Goal: Communication & Community: Answer question/provide support

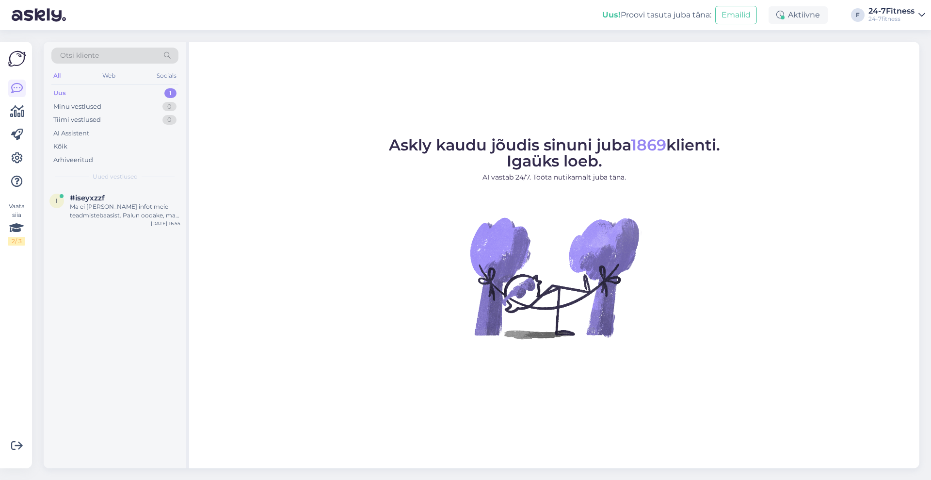
click at [104, 93] on div "Uus 1" at bounding box center [114, 93] width 127 height 14
click at [112, 210] on div "Ma ei [PERSON_NAME] infot meie teadmistebaasist. Palun oodake, ma suunan Teie k…" at bounding box center [125, 210] width 111 height 17
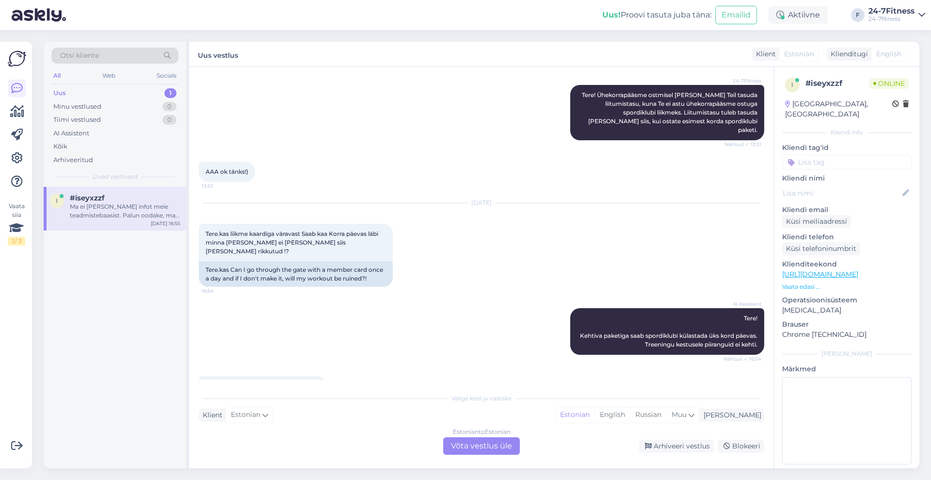
scroll to position [1197, 0]
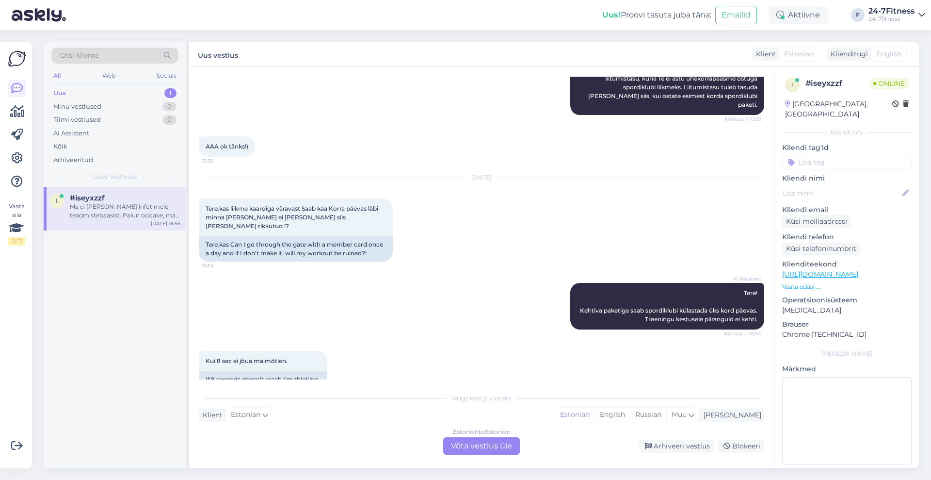
click at [488, 448] on div "Estonian to Estonian Võta vestlus üle" at bounding box center [481, 445] width 77 height 17
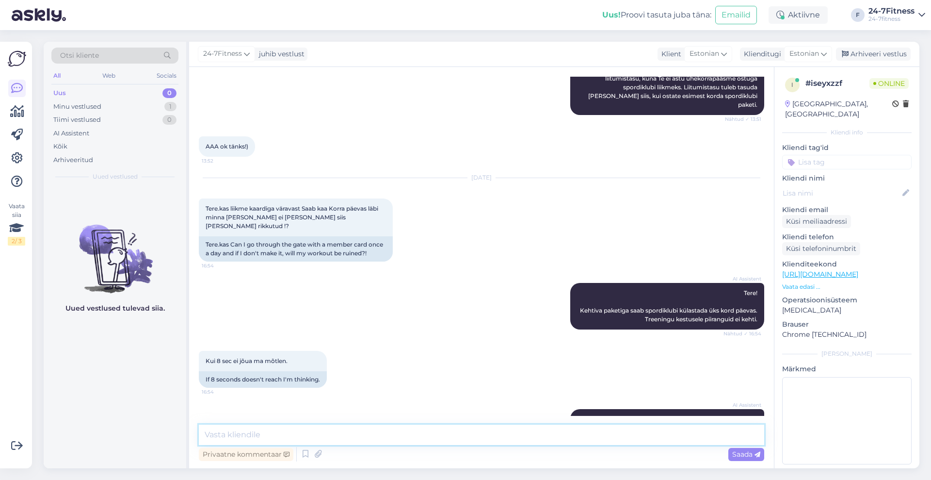
click at [474, 431] on textarea at bounding box center [481, 434] width 565 height 20
type textarea "Tere!"
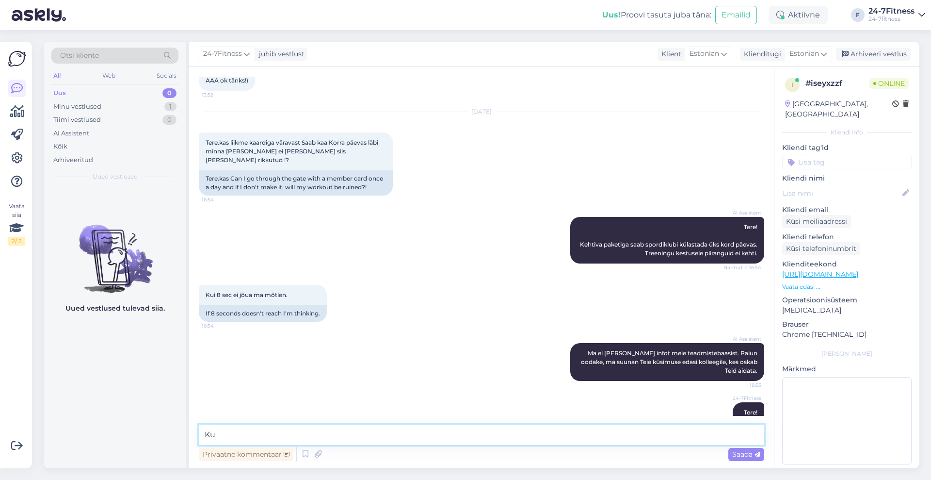
type textarea "K"
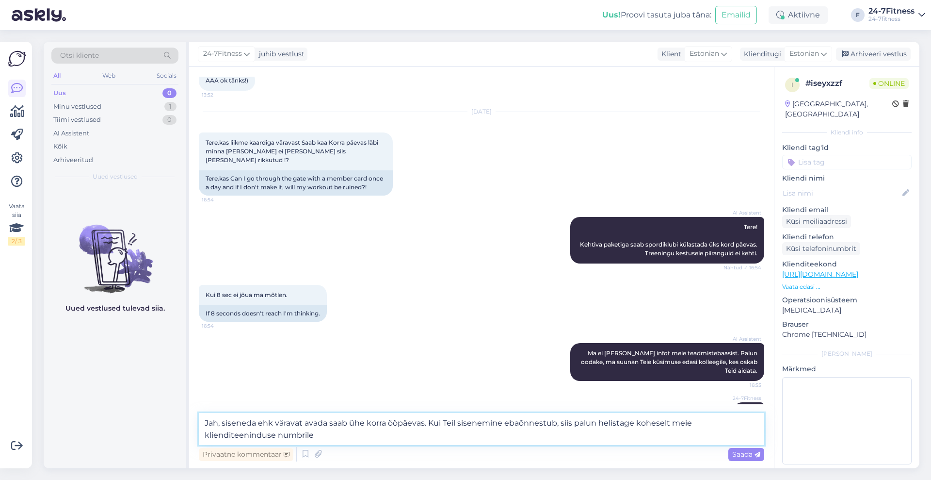
paste textarea "[PHONE_NUMBER] ja me saame Teid sisenemisega aidata."
paste textarea "klienditeeninduse tööajal ([PERSON_NAME] 09.00-21.00)"
click at [532, 431] on textarea "Jah, siseneda ehk väravat avada saab ühe korra ööpäevas. Kui Teil sisenemine eb…" at bounding box center [481, 429] width 565 height 32
click at [626, 432] on textarea "Jah, siseneda ehk väravat avada saab ühe korra ööpäevas. Kui Teil sisenemine eb…" at bounding box center [481, 429] width 565 height 32
click at [648, 432] on textarea "Jah, siseneda ehk väravat avada saab ühe korra ööpäevas. Kui Teil sisenemine eb…" at bounding box center [481, 429] width 565 height 32
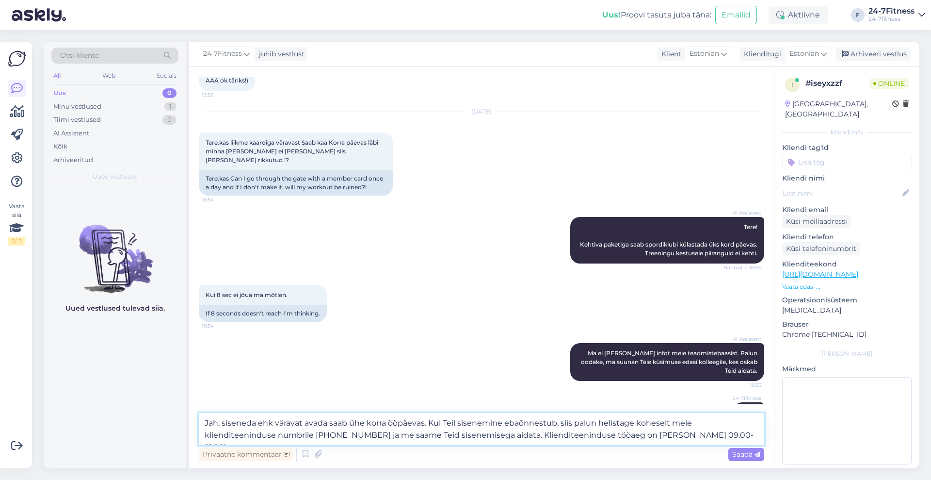
click at [723, 432] on textarea "Jah, siseneda ehk väravat avada saab ühe korra ööpäevas. Kui Teil sisenemine eb…" at bounding box center [481, 429] width 565 height 32
paste textarea "[PERSON_NAME] tekib klienditeeninduse tööaja väliselt, siis on võimalik osta üh…"
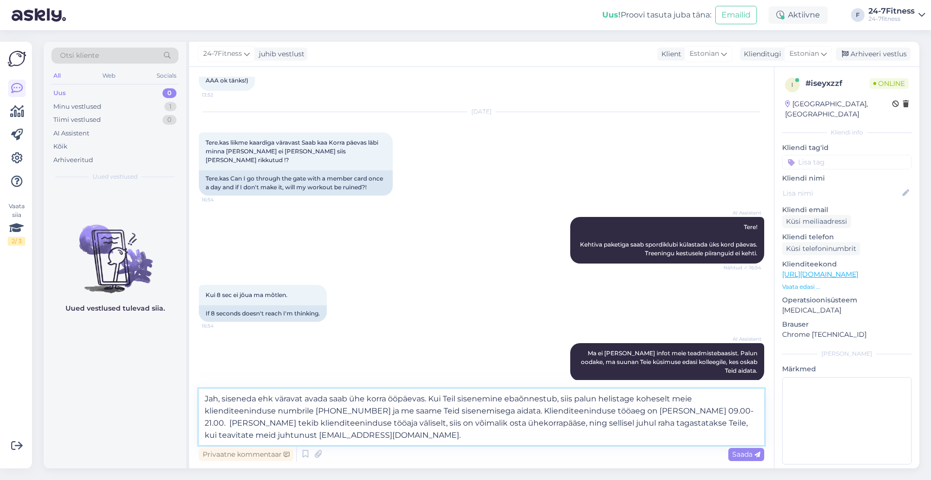
click at [242, 433] on textarea "Jah, siseneda ehk väravat avada saab ühe korra ööpäevas. Kui Teil sisenemine eb…" at bounding box center [481, 416] width 565 height 56
click at [223, 397] on textarea "Jah, siseneda ehk väravat avada saab ühe korra ööpäevas. Kui Teil sisenemine eb…" at bounding box center [481, 416] width 565 height 56
click at [457, 417] on textarea "Jah, spordiklubisse siseneda ehk väravat avada saab ühe korra ööpäevas. Kui Tei…" at bounding box center [481, 416] width 565 height 56
click at [550, 421] on textarea "Jah, spordiklubisse siseneda ehk väravat avada saab ühe korra ööpäevas. Kui Tei…" at bounding box center [481, 416] width 565 height 56
type textarea "Jah, spordiklubisse siseneda ehk väravat avada saab ühe korra ööpäevas. Kui Tei…"
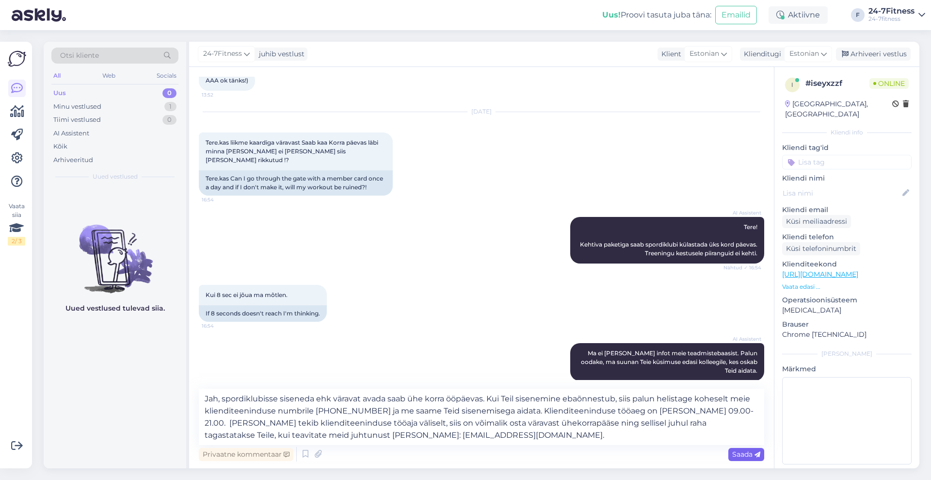
click at [748, 453] on span "Saada" at bounding box center [746, 453] width 28 height 9
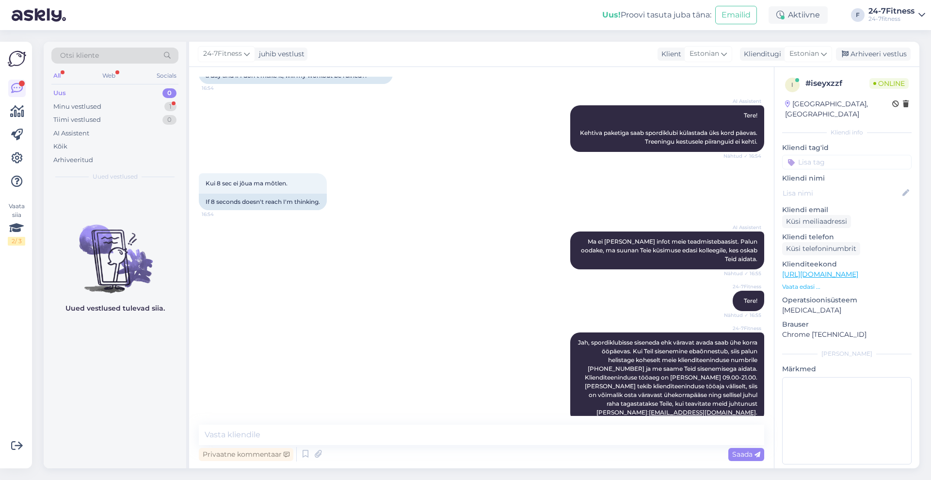
scroll to position [1416, 0]
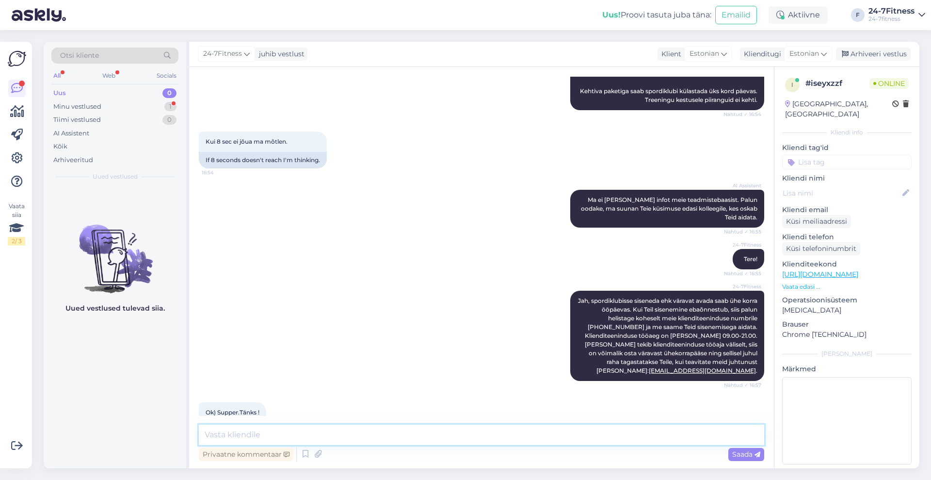
click at [364, 438] on textarea at bounding box center [481, 434] width 565 height 20
type textarea "Palun! Kui Teil tekib veel küsimusi, siis palun võtke ühendust."
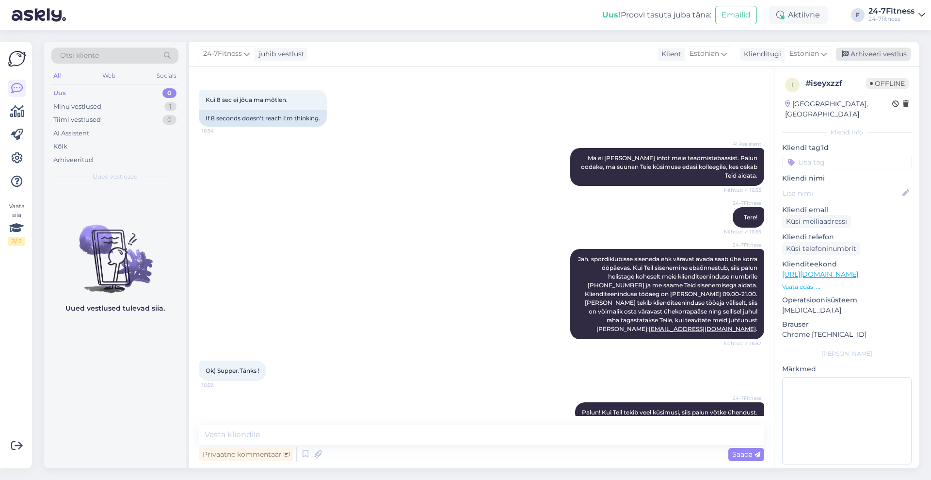
click at [881, 54] on div "Arhiveeri vestlus" at bounding box center [873, 54] width 75 height 13
